Goal: Task Accomplishment & Management: Complete application form

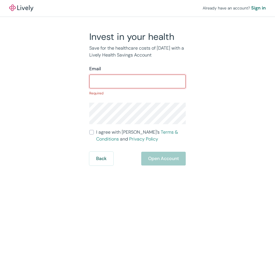
click at [132, 82] on input "Email" at bounding box center [137, 81] width 97 height 11
paste input "[EMAIL_ADDRESS][DOMAIN_NAME]"
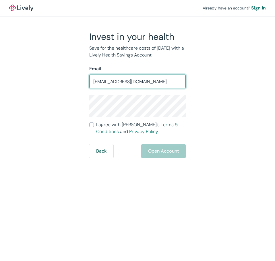
type input "[EMAIL_ADDRESS][DOMAIN_NAME]"
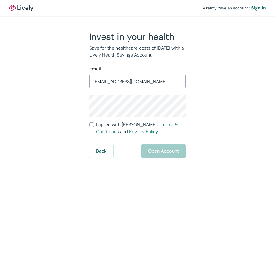
click at [142, 79] on input "[EMAIL_ADDRESS][DOMAIN_NAME]" at bounding box center [137, 81] width 97 height 11
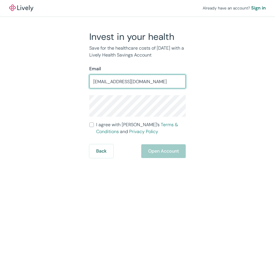
click at [142, 80] on input "[EMAIL_ADDRESS][DOMAIN_NAME]" at bounding box center [137, 81] width 97 height 11
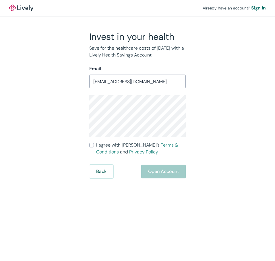
click at [89, 111] on div "Invest in your health Save for the healthcare costs of [DATE] with a Lively Hea…" at bounding box center [133, 105] width 103 height 148
click at [249, 104] on div "Already have an account? Sign in Invest in your health Save for the healthcare …" at bounding box center [137, 89] width 275 height 179
click at [204, 133] on div "Invest in your health Save for the healthcare costs of [DATE] with a Lively Hea…" at bounding box center [134, 105] width 207 height 148
click at [91, 145] on input "I agree with Lively’s Terms & Conditions and Privacy Policy" at bounding box center [91, 145] width 5 height 5
checkbox input "true"
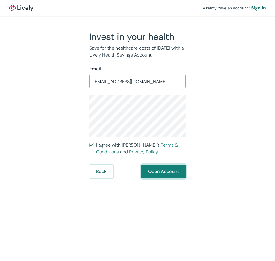
click at [169, 172] on button "Open Account" at bounding box center [163, 172] width 45 height 14
